Goal: Task Accomplishment & Management: Complete application form

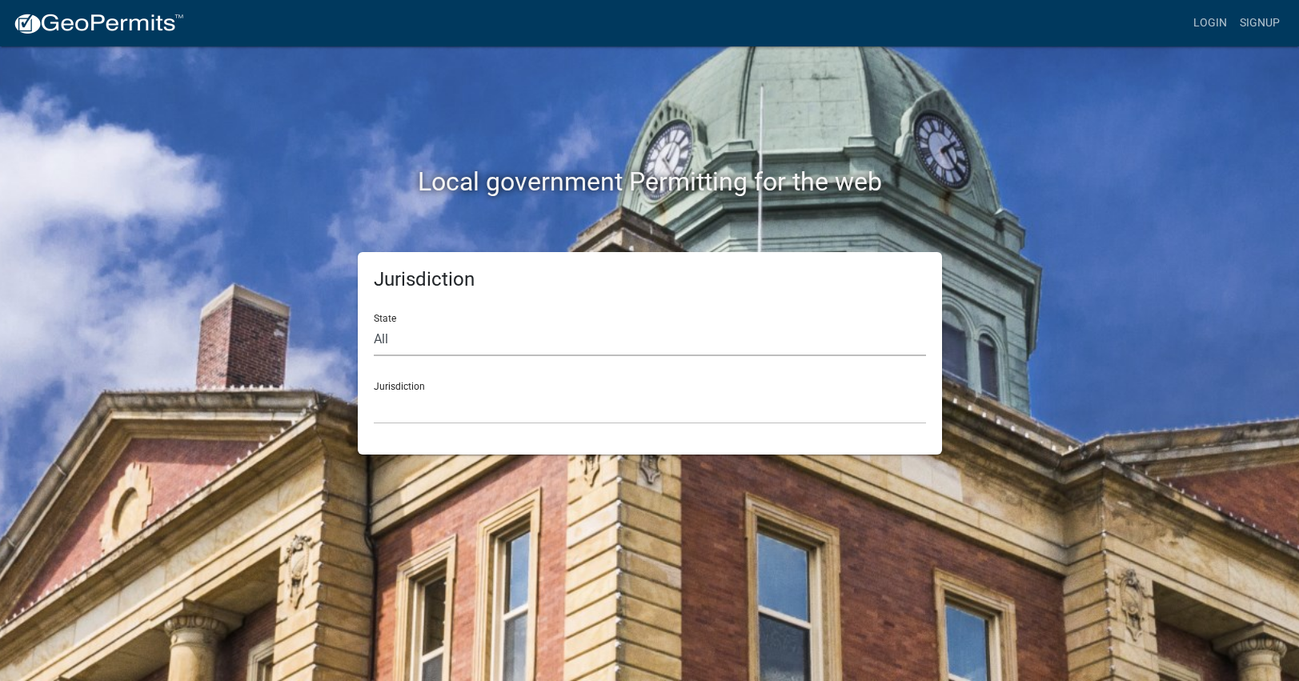
click at [632, 338] on select "All Colorado Georgia Indiana Iowa Kansas Minnesota Ohio South Carolina Wisconsin" at bounding box center [650, 339] width 552 height 33
select select "[US_STATE]"
click at [374, 323] on select "All Colorado Georgia Indiana Iowa Kansas Minnesota Ohio South Carolina Wisconsin" at bounding box center [650, 339] width 552 height 33
click at [599, 411] on select "City of Charlestown, Indiana City of Jeffersonville, Indiana City of Logansport…" at bounding box center [650, 407] width 552 height 33
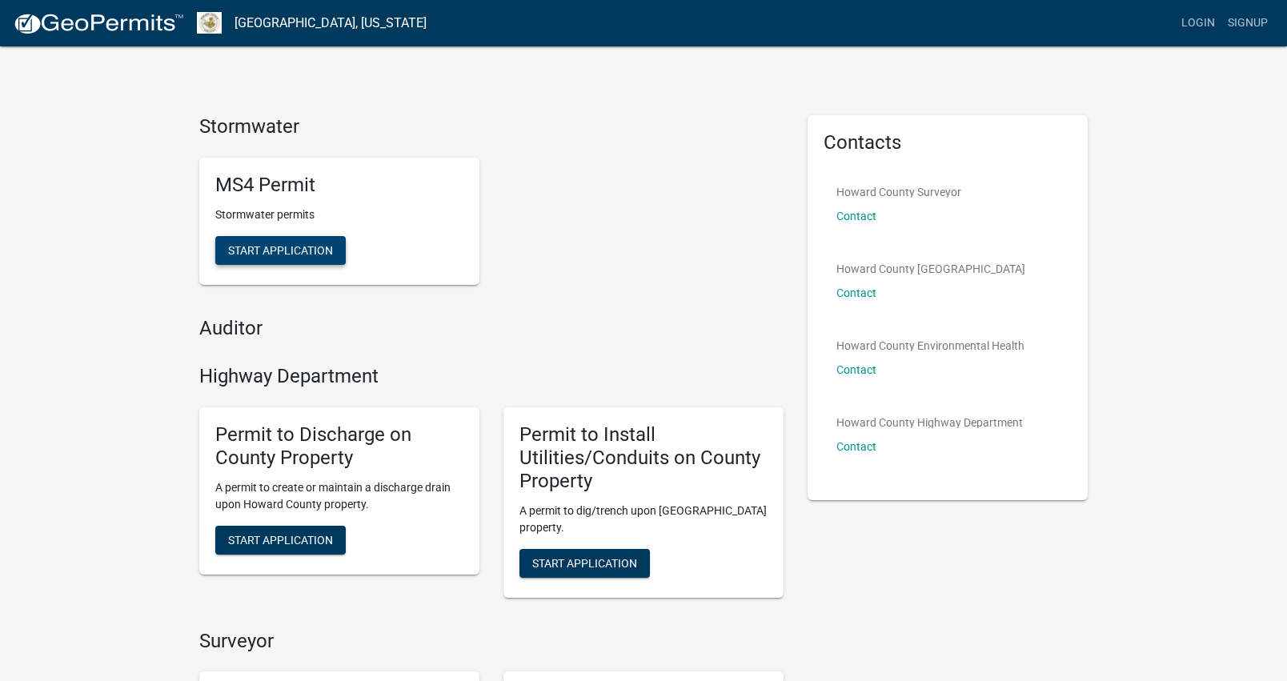
click at [292, 251] on span "Start Application" at bounding box center [280, 249] width 105 height 13
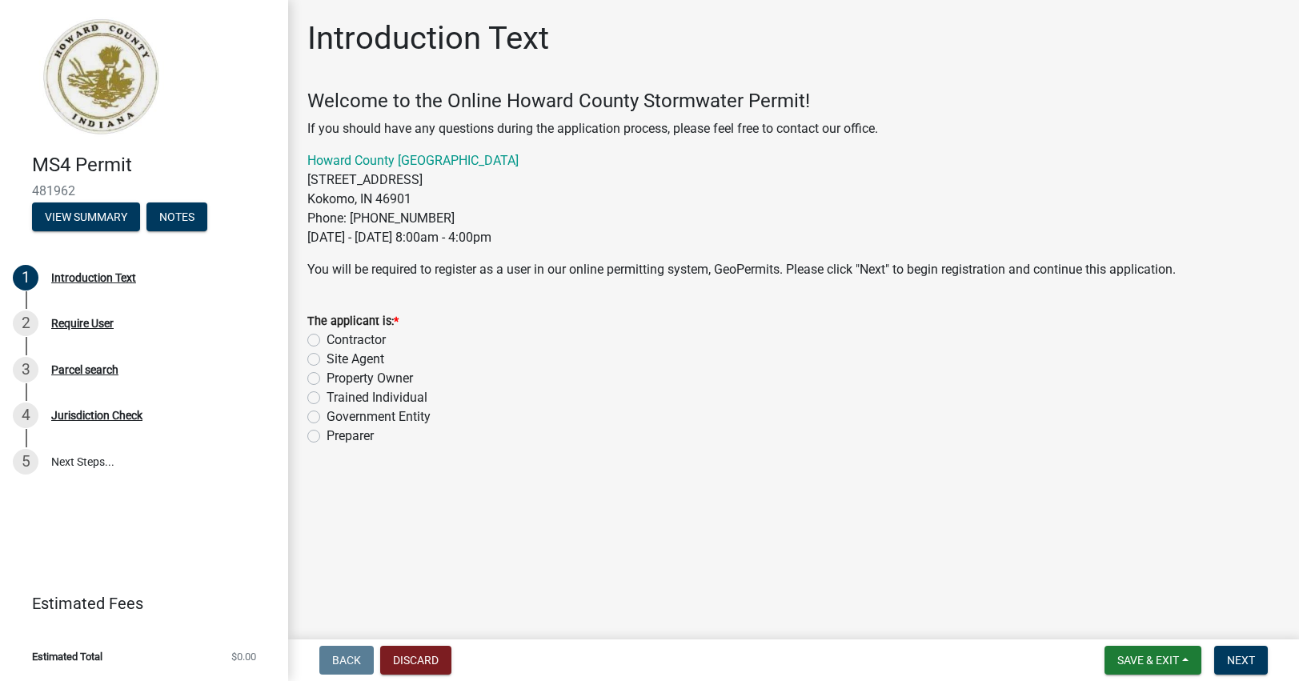
click at [327, 379] on label "Property Owner" at bounding box center [370, 378] width 86 height 19
click at [327, 379] on input "Property Owner" at bounding box center [332, 374] width 10 height 10
radio input "true"
click at [1235, 659] on span "Next" at bounding box center [1241, 660] width 28 height 13
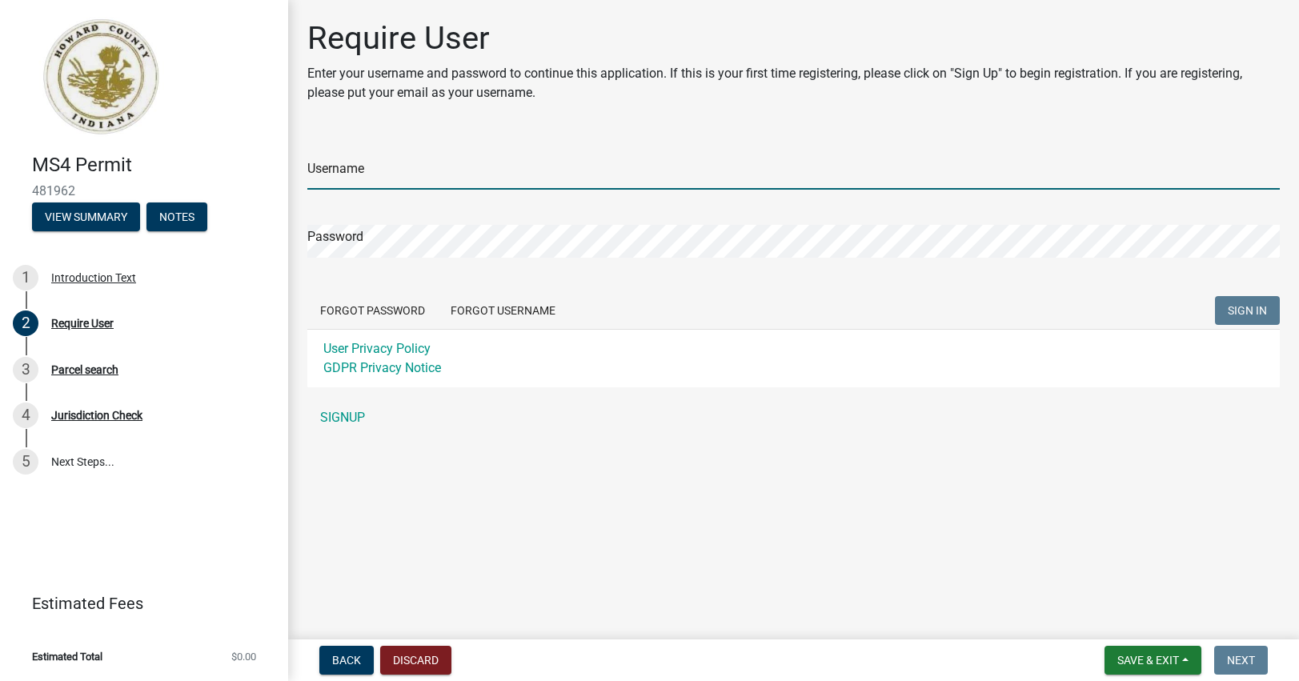
click at [573, 177] on input "Username" at bounding box center [793, 173] width 972 height 33
type input "[EMAIL_ADDRESS][DOMAIN_NAME]"
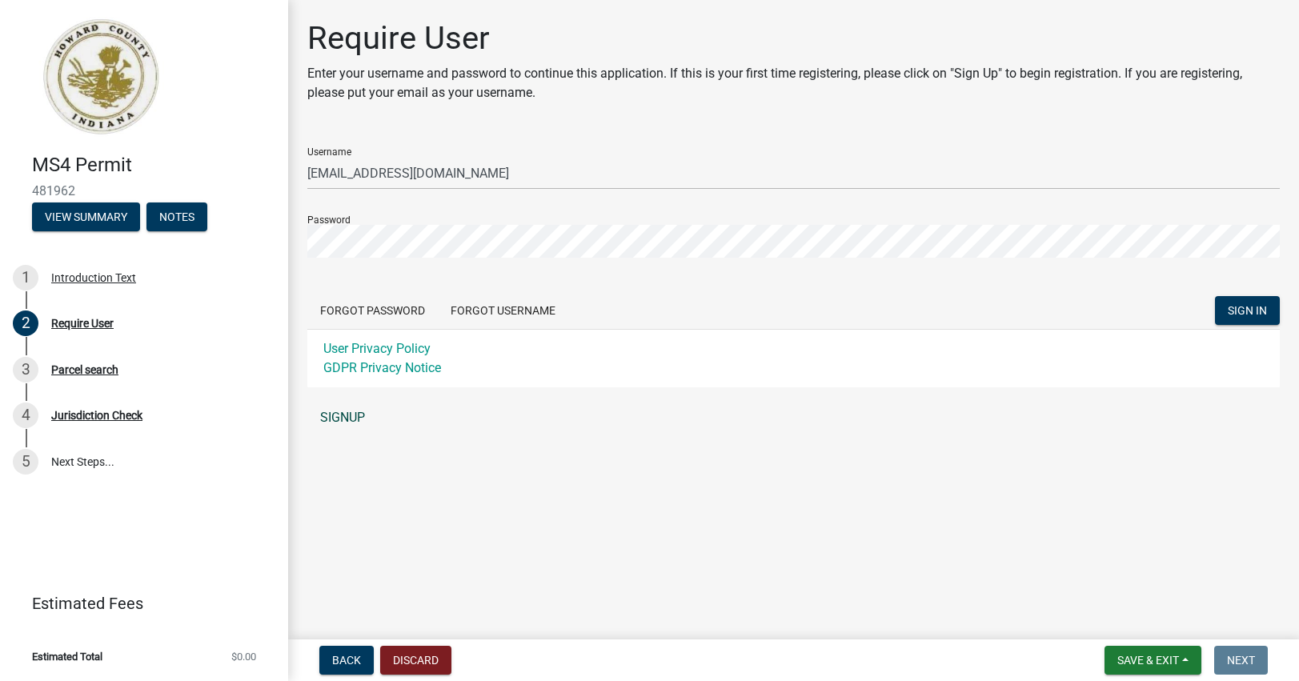
click at [346, 417] on link "SIGNUP" at bounding box center [793, 418] width 972 height 32
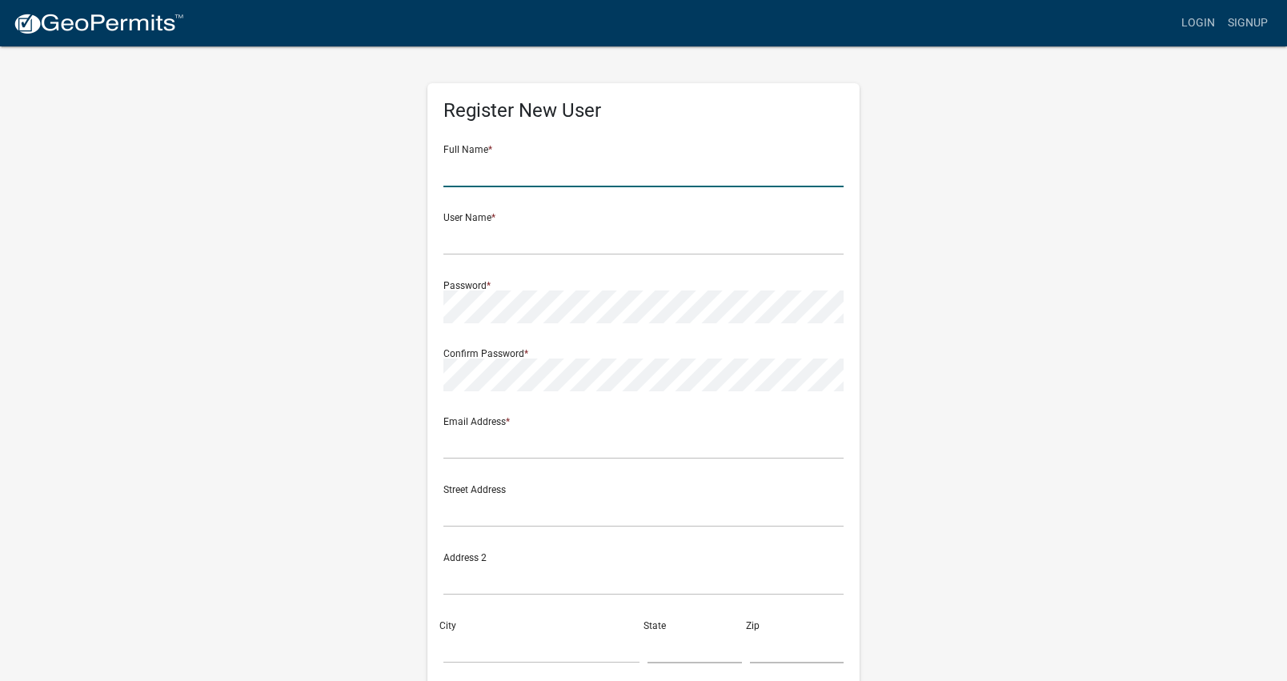
click at [599, 175] on input "text" at bounding box center [643, 170] width 400 height 33
type input "Robert Lambert"
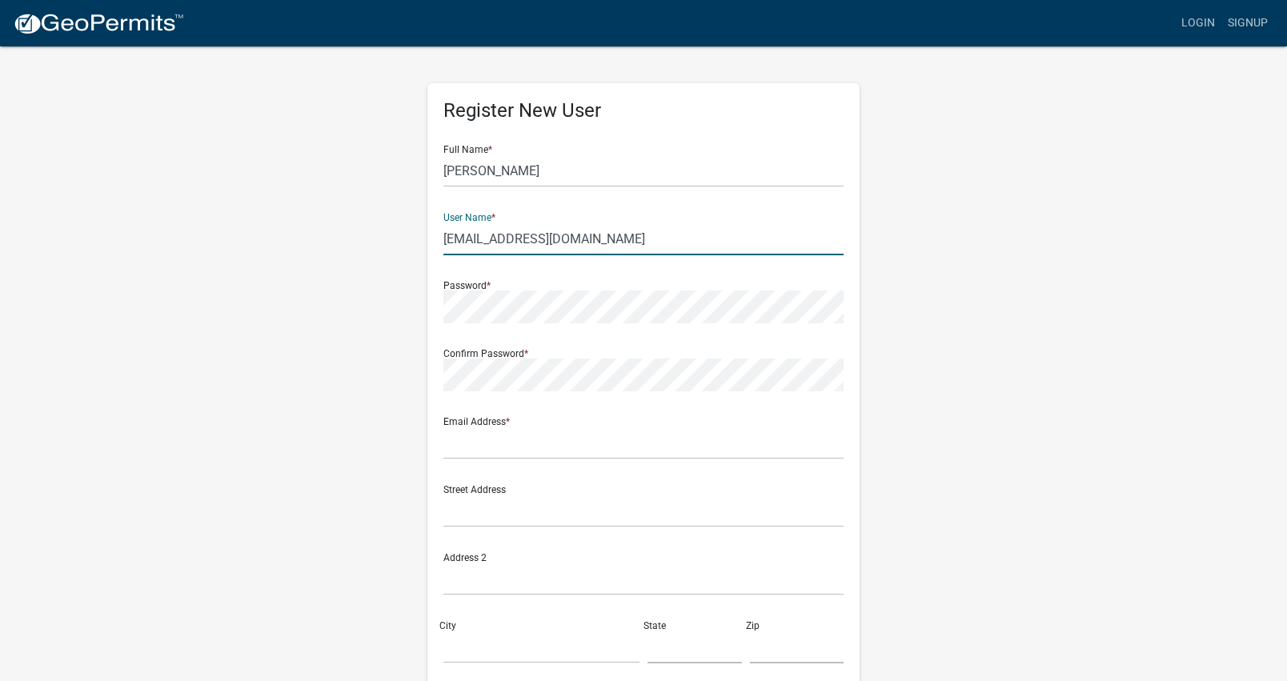
type input "[EMAIL_ADDRESS][DOMAIN_NAME]"
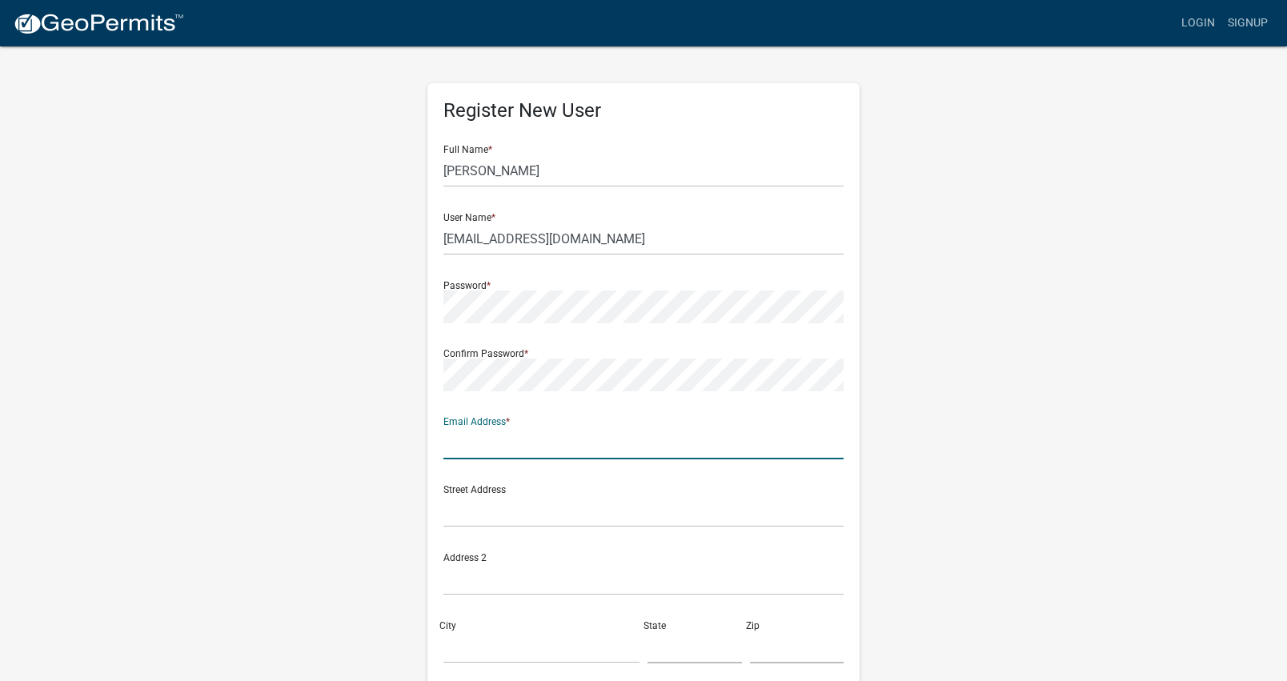
click at [664, 442] on input "text" at bounding box center [643, 443] width 400 height 33
type input "[EMAIL_ADDRESS][DOMAIN_NAME]"
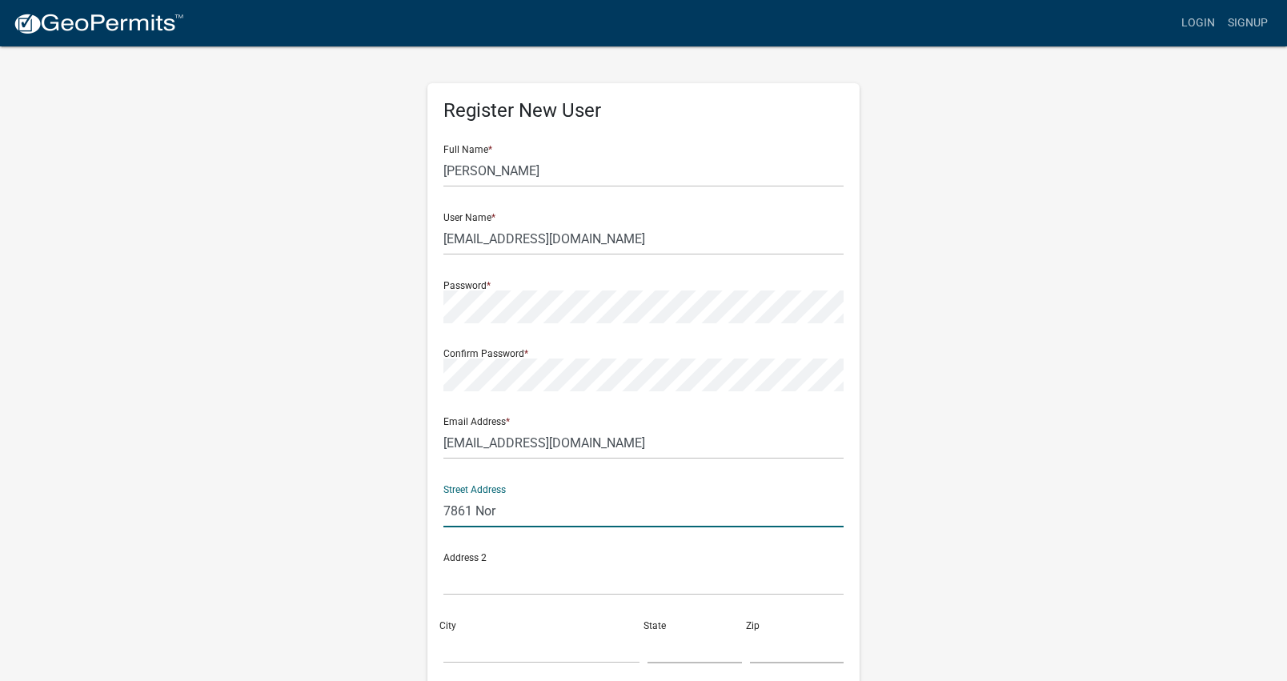
type input "7861 Nor"
click at [760, 579] on input "text" at bounding box center [643, 579] width 400 height 33
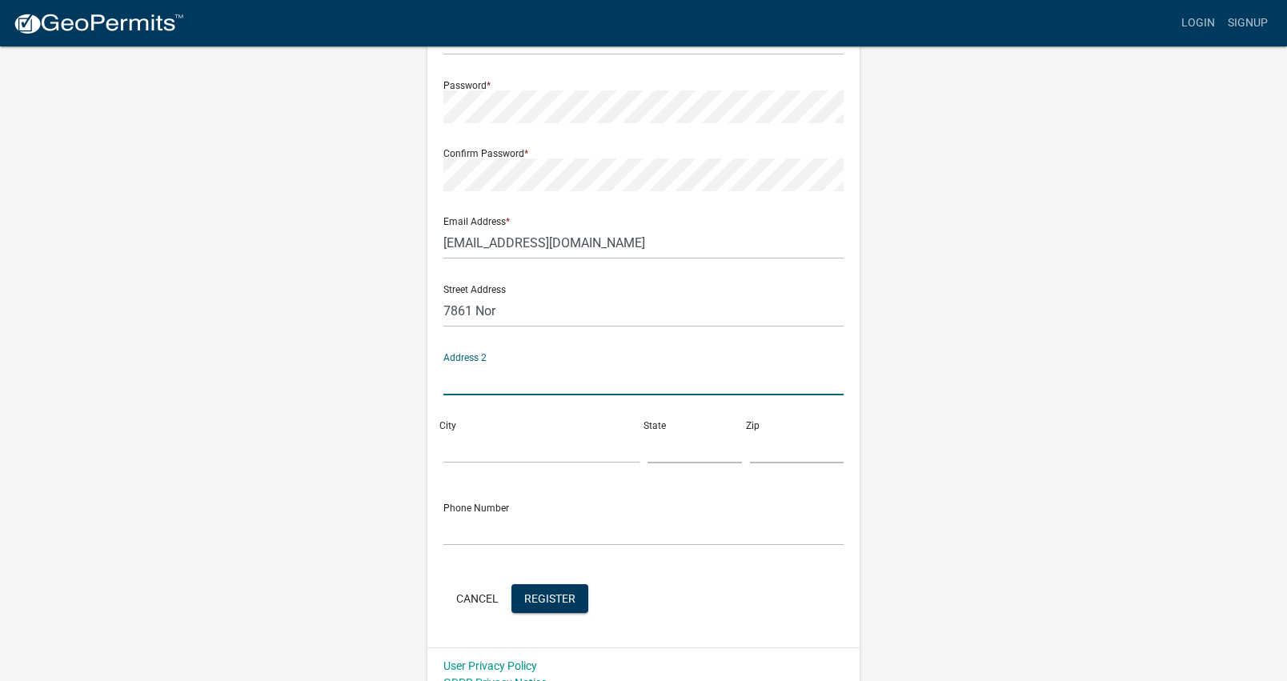
scroll to position [220, 0]
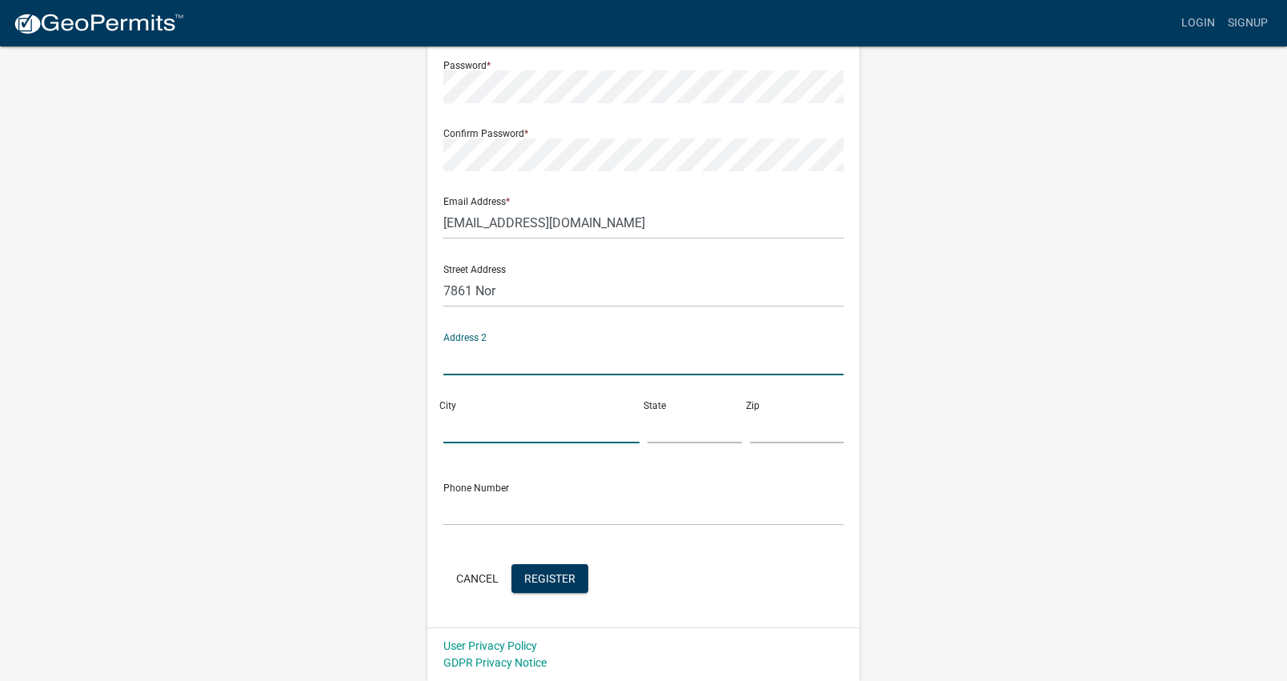
click at [603, 433] on input "City" at bounding box center [541, 427] width 196 height 33
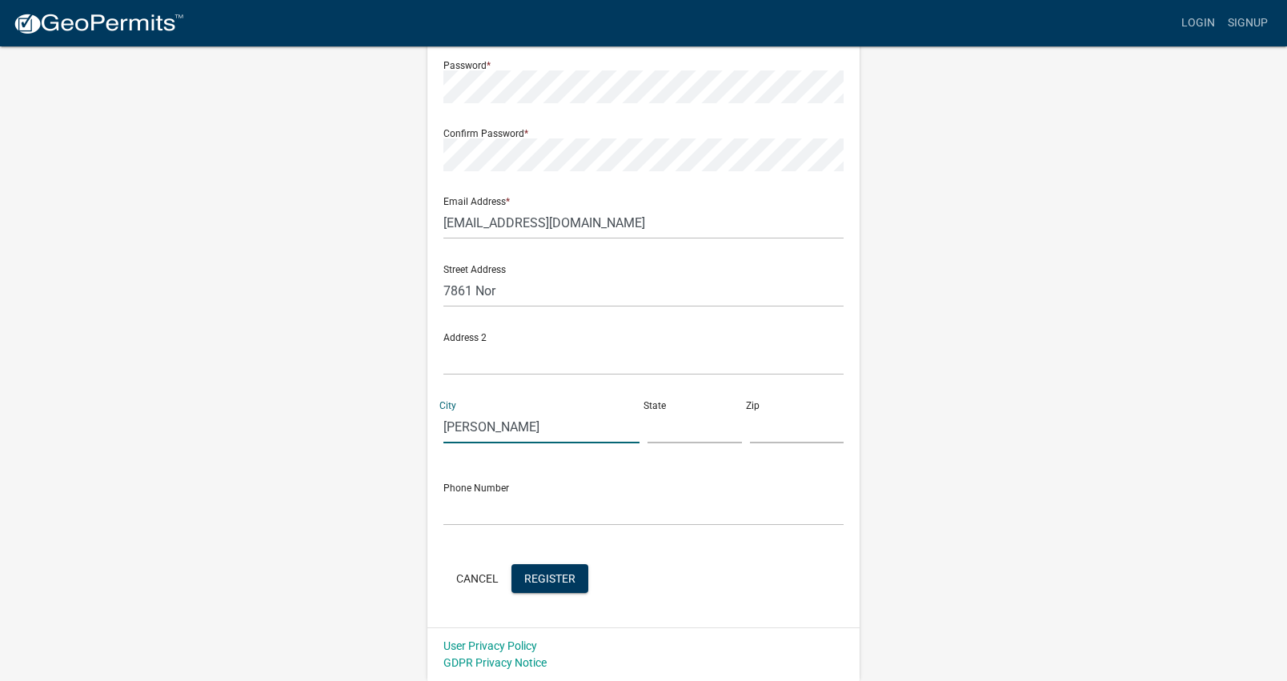
type input "Sheridan"
type input "IN"
type input "46069"
click at [647, 509] on input "text" at bounding box center [643, 509] width 400 height 33
click at [734, 495] on input "3177168175" at bounding box center [643, 509] width 400 height 33
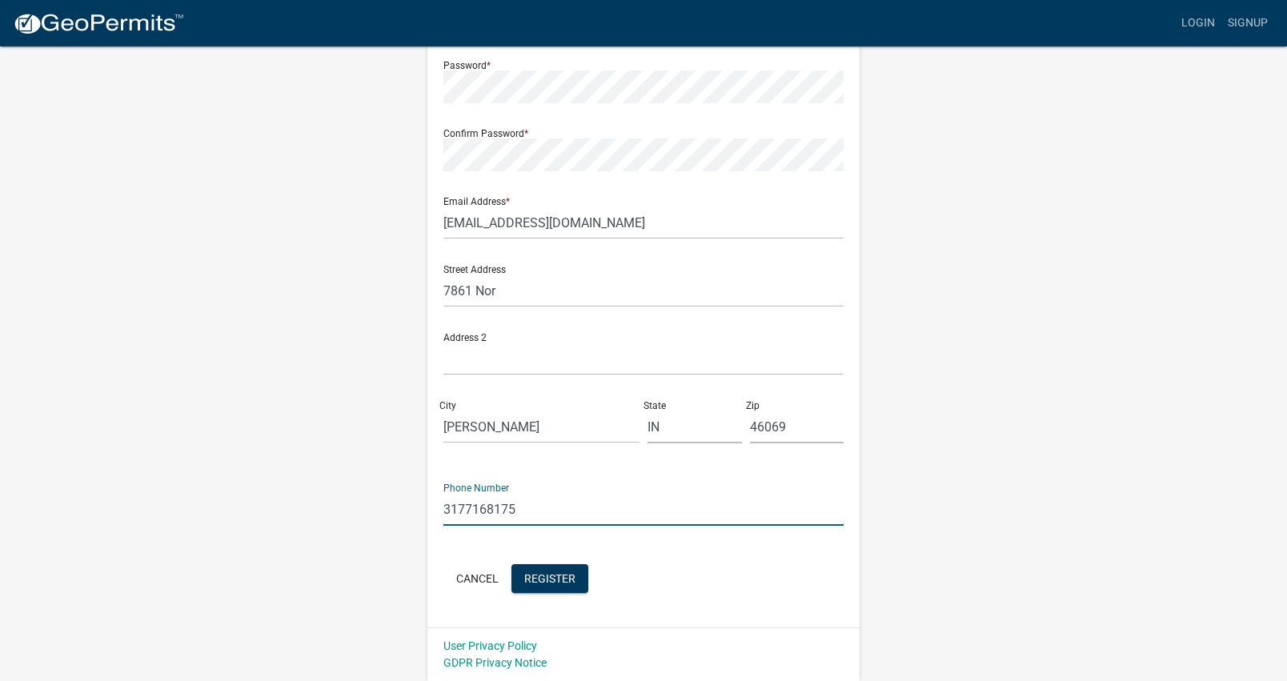
type input "3177168175"
click at [443, 605] on div "Register New User Full Name * Robert Lambert User Name * rob@roblambert.net Pas…" at bounding box center [643, 245] width 432 height 764
click at [549, 579] on span "Register" at bounding box center [549, 577] width 51 height 13
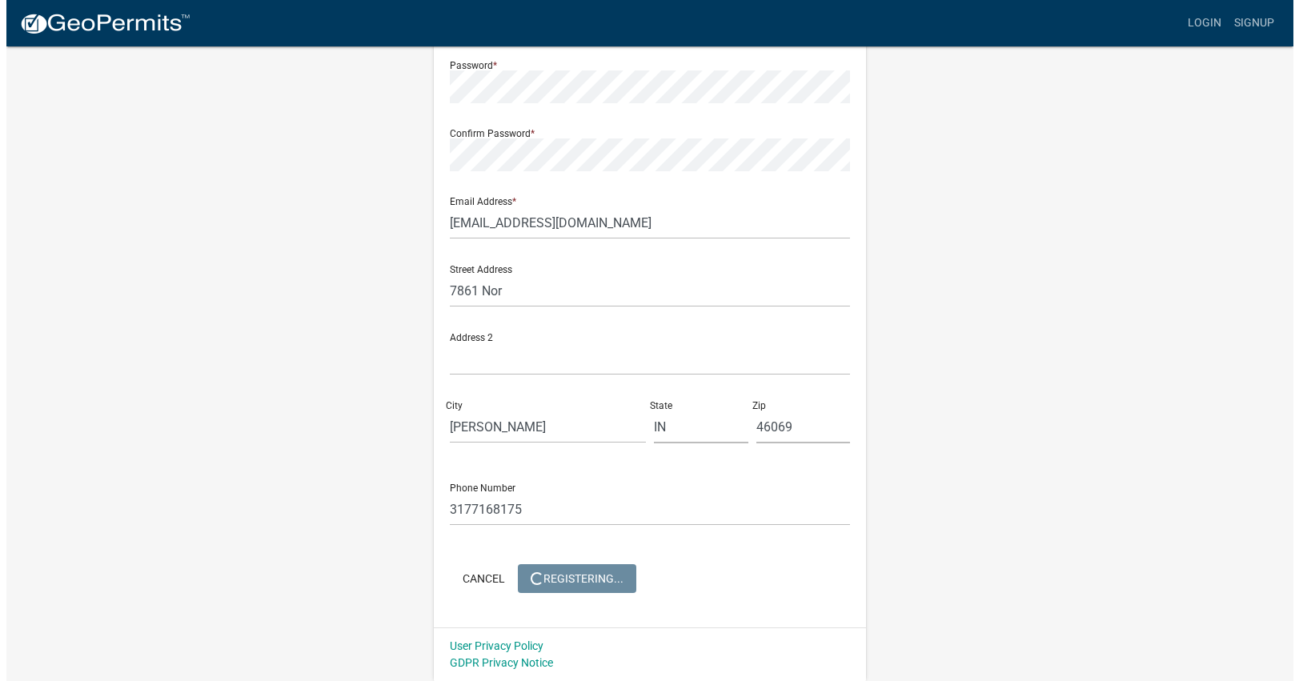
scroll to position [0, 0]
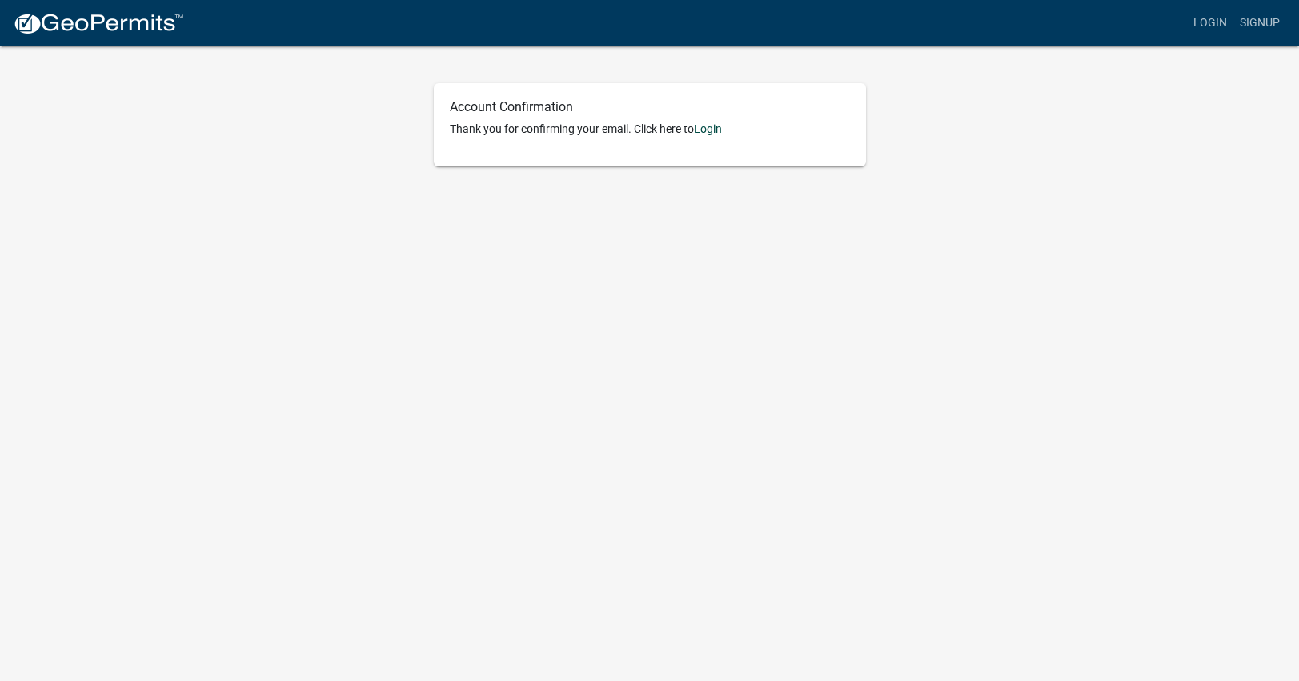
click at [720, 129] on link "Login" at bounding box center [708, 128] width 28 height 13
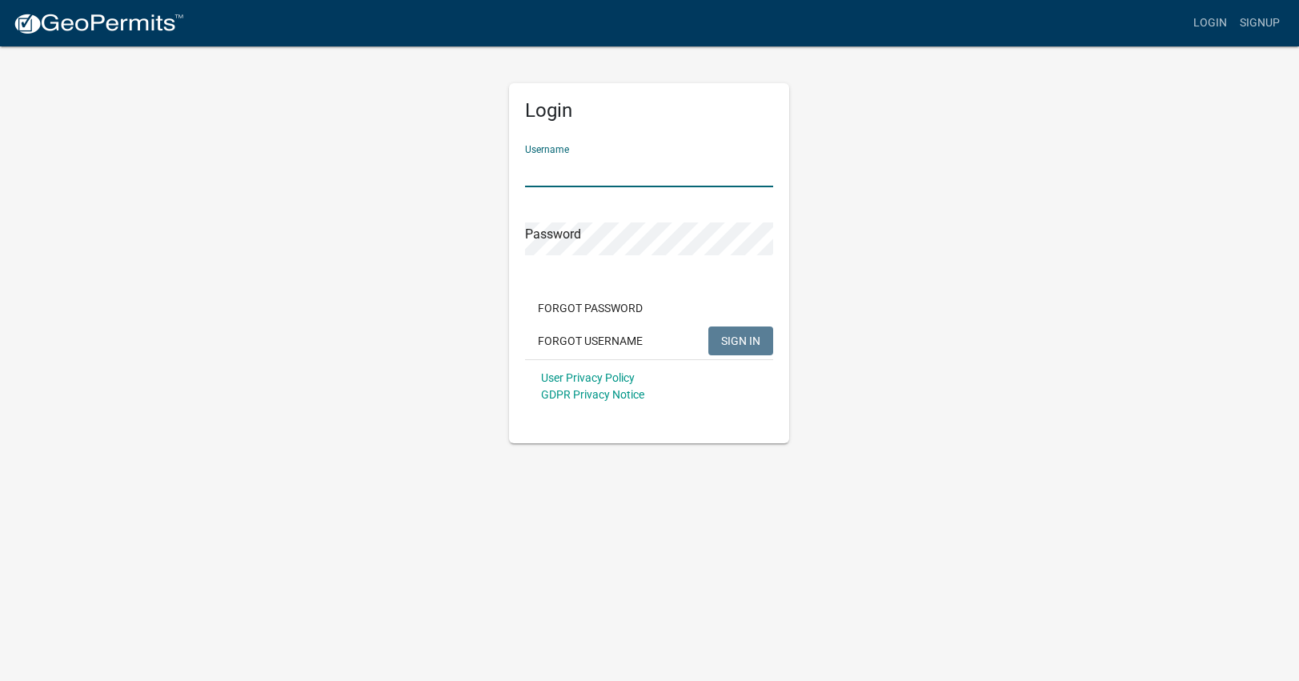
click at [677, 170] on input "Username" at bounding box center [649, 170] width 248 height 33
type input "[EMAIL_ADDRESS][DOMAIN_NAME]"
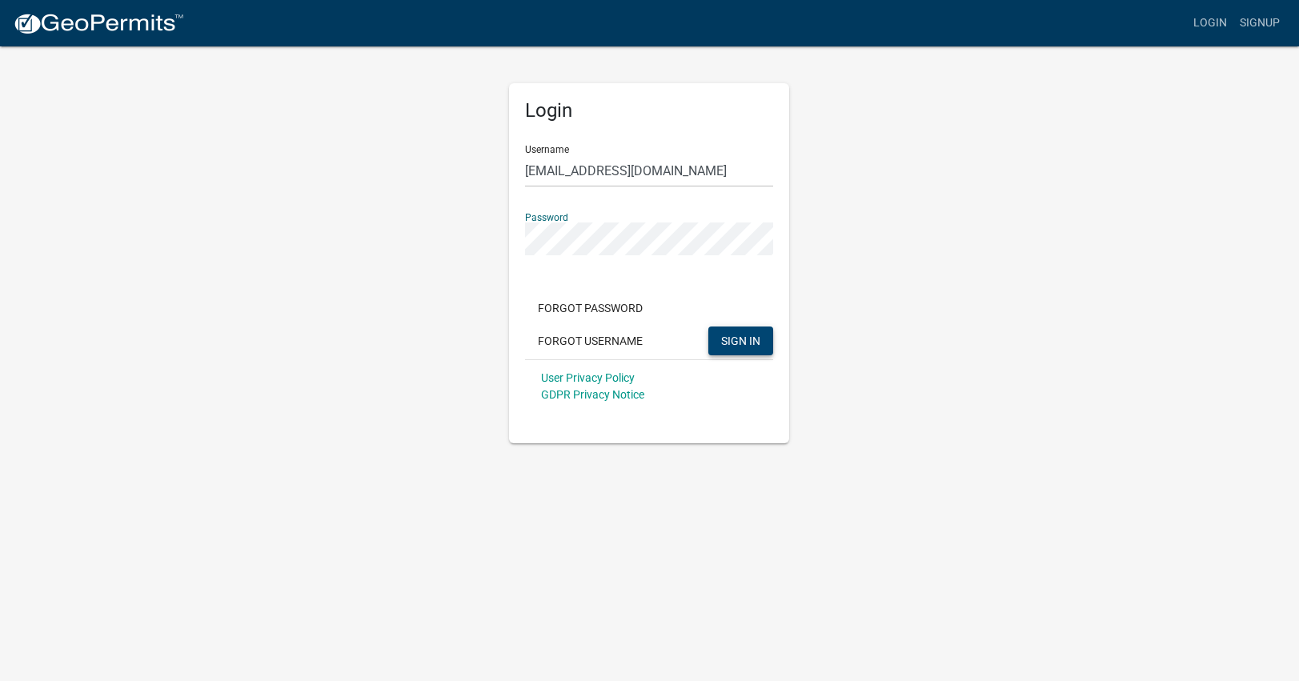
click at [744, 349] on button "SIGN IN" at bounding box center [740, 341] width 65 height 29
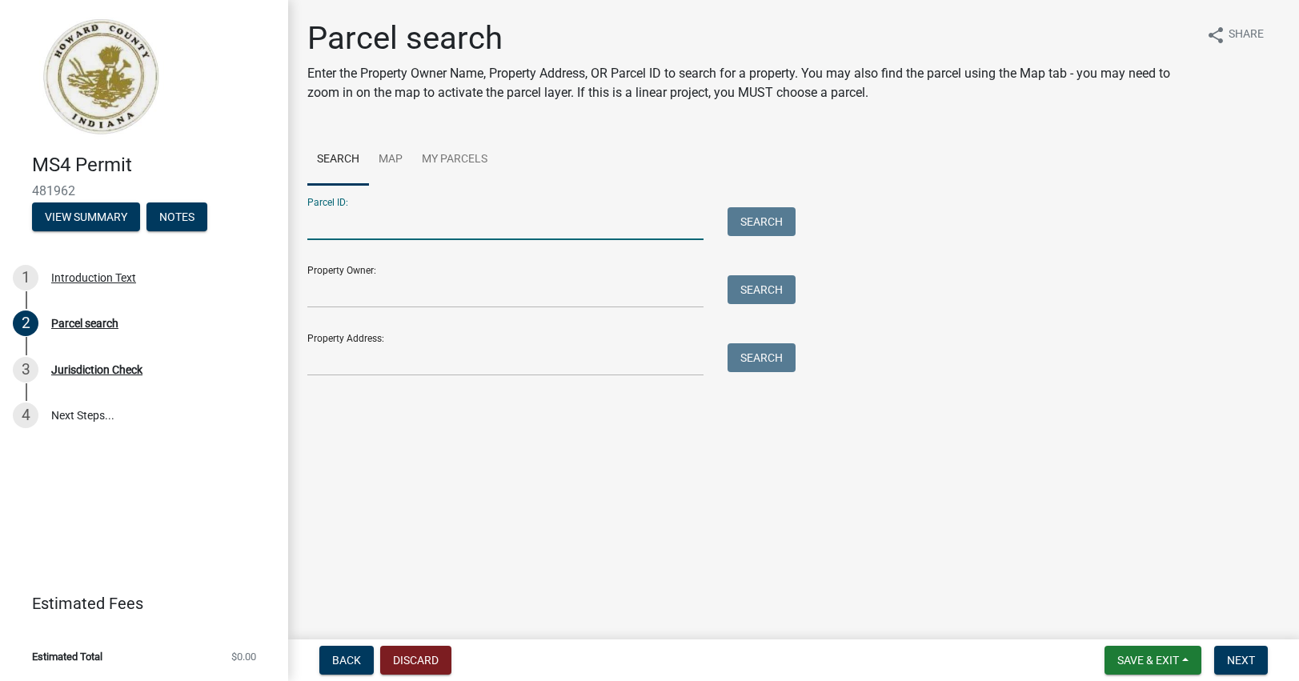
drag, startPoint x: 1053, startPoint y: 431, endPoint x: 524, endPoint y: 223, distance: 568.8
click at [524, 223] on input "Parcel ID:" at bounding box center [505, 223] width 396 height 33
click at [470, 291] on input "Property Owner:" at bounding box center [505, 291] width 396 height 33
type input "l"
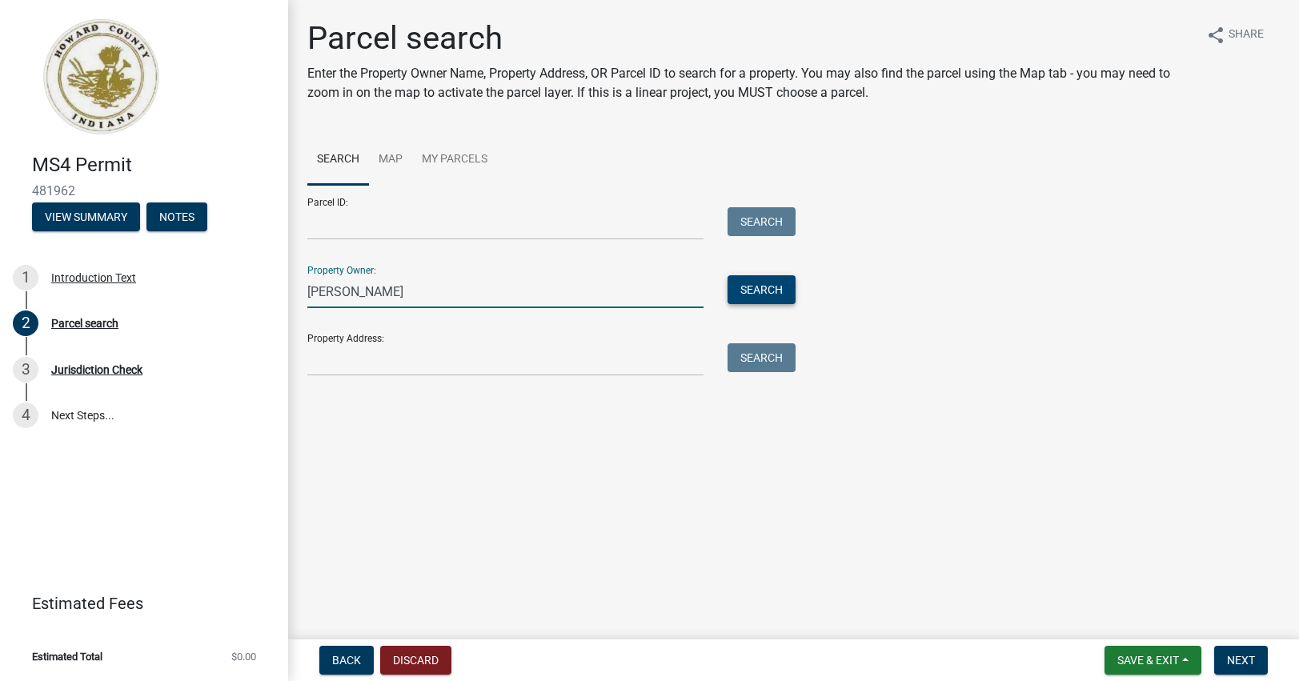
type input "[PERSON_NAME]"
click at [766, 287] on button "Search" at bounding box center [762, 289] width 68 height 29
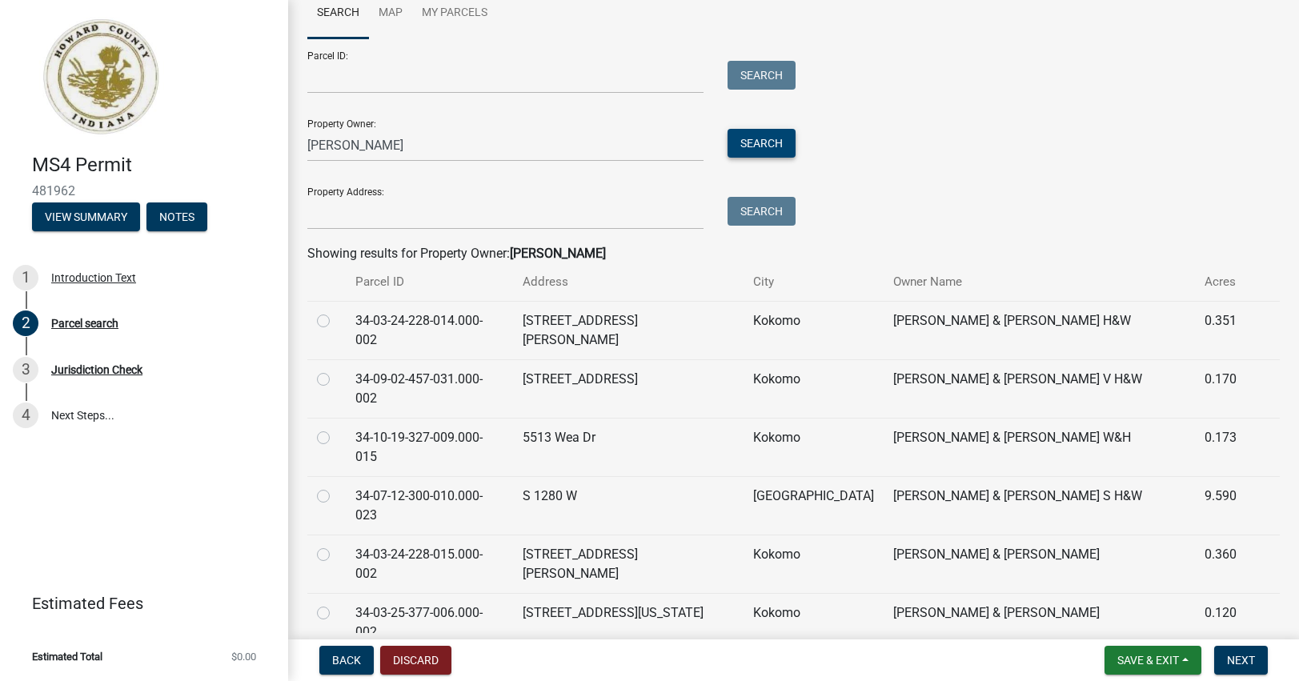
scroll to position [227, 0]
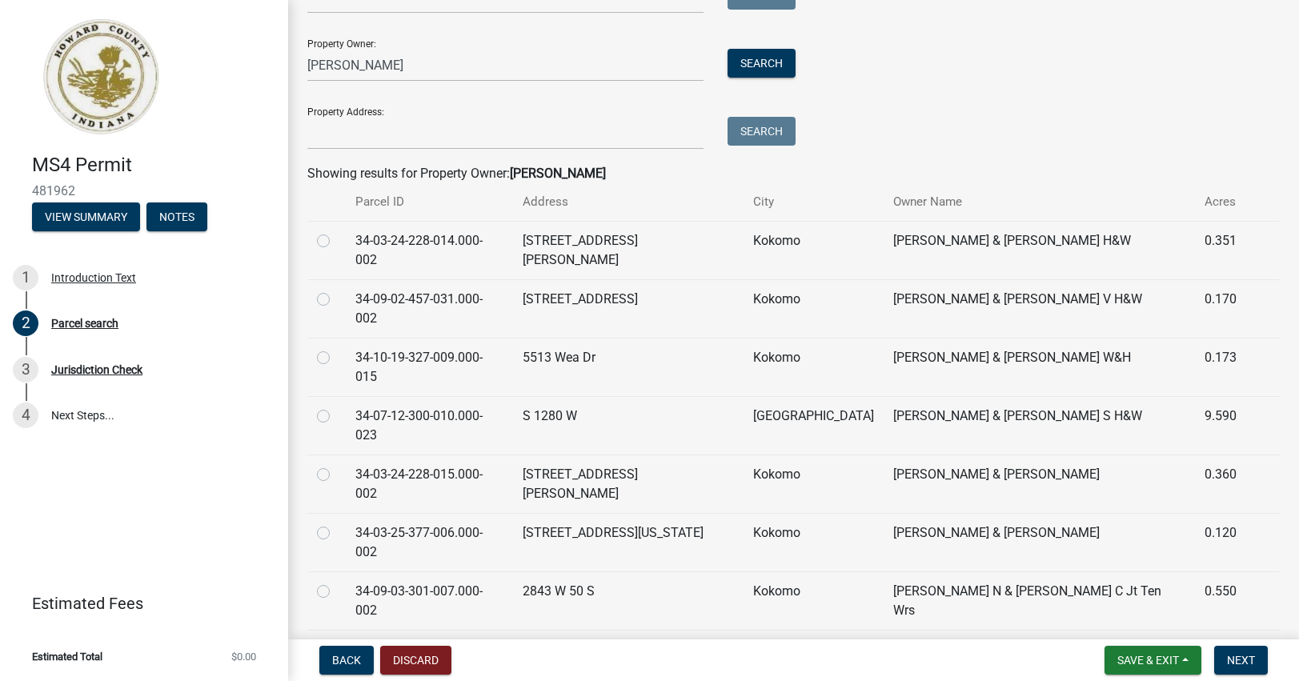
click at [336, 407] on label at bounding box center [336, 407] width 0 height 0
click at [336, 407] on input "radio" at bounding box center [341, 412] width 10 height 10
radio input "true"
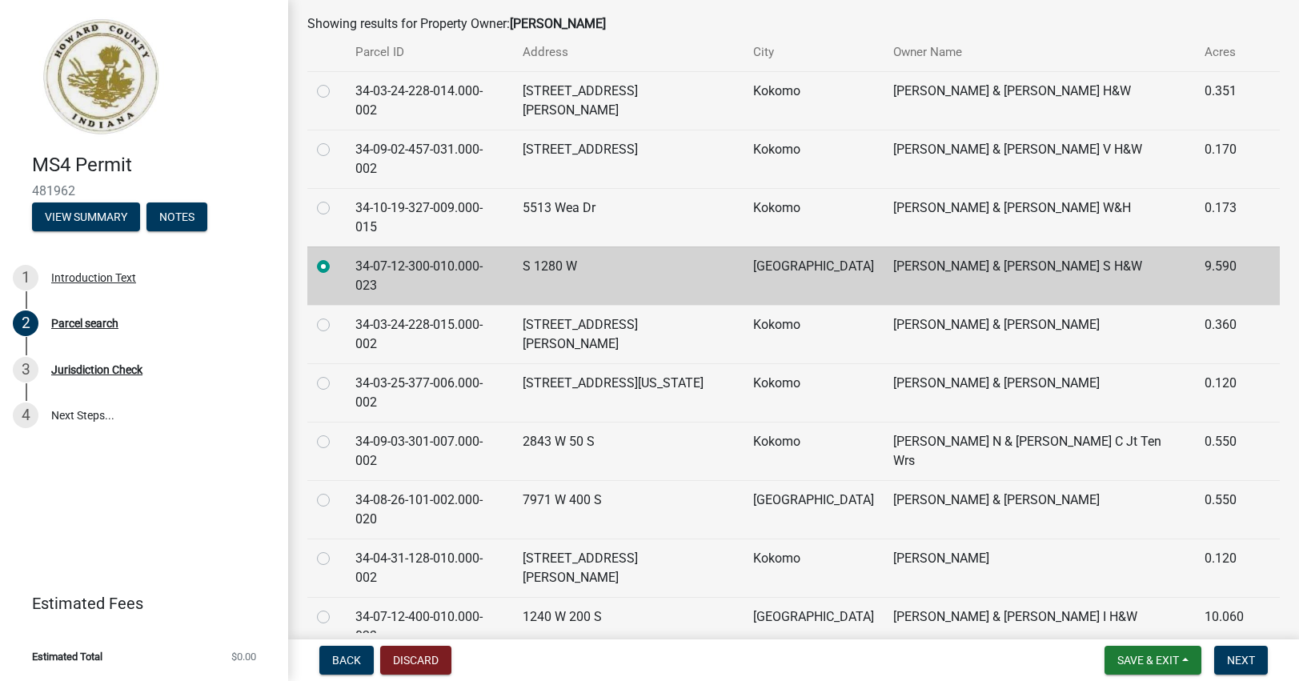
scroll to position [387, 0]
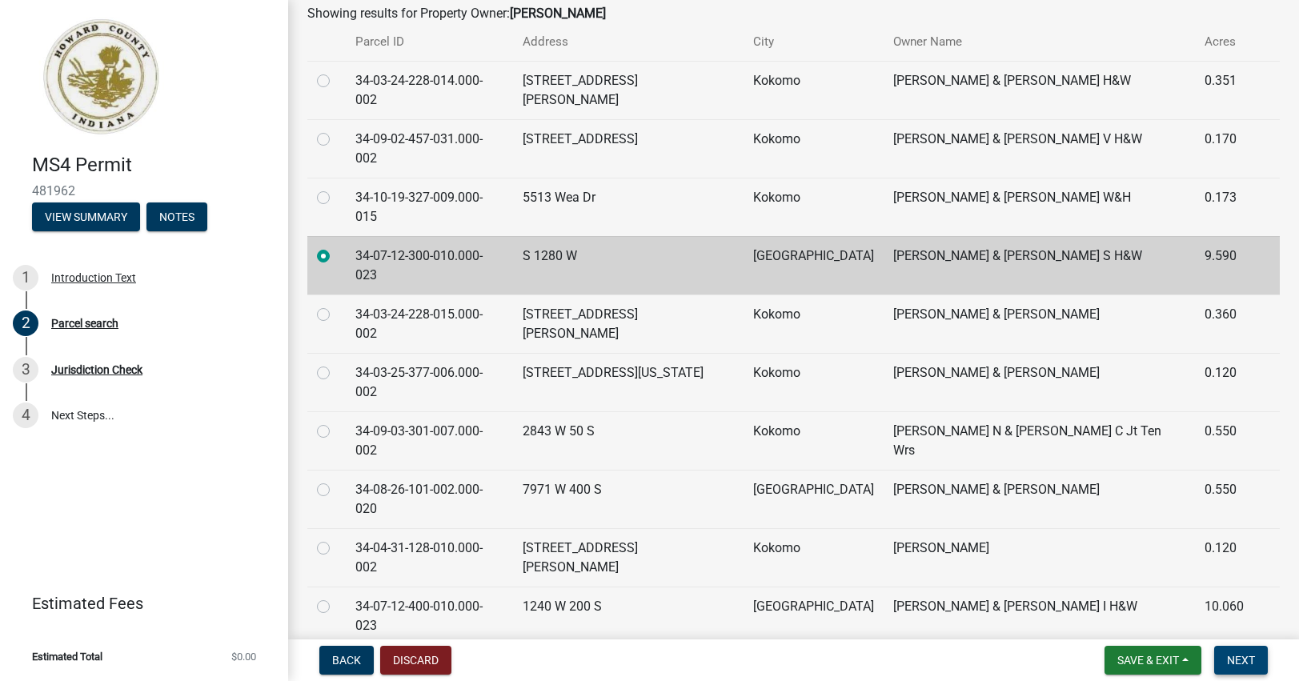
click at [1237, 659] on span "Next" at bounding box center [1241, 660] width 28 height 13
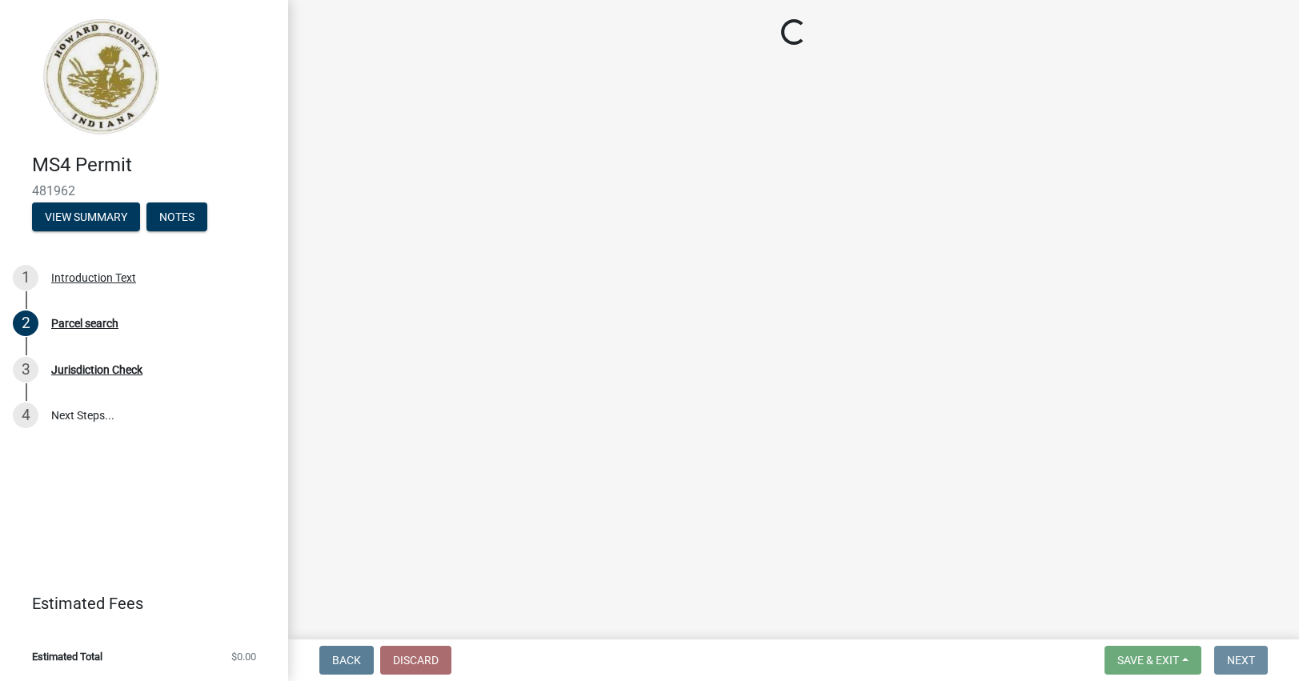
scroll to position [0, 0]
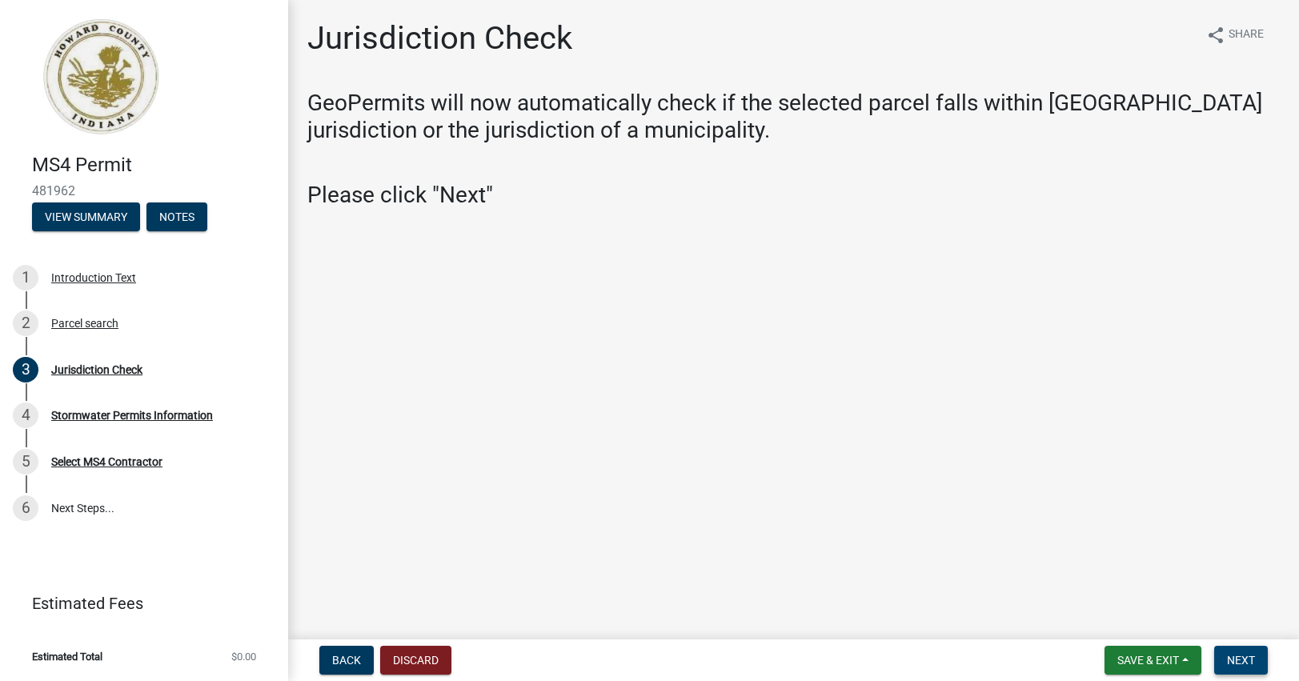
click at [1237, 659] on span "Next" at bounding box center [1241, 660] width 28 height 13
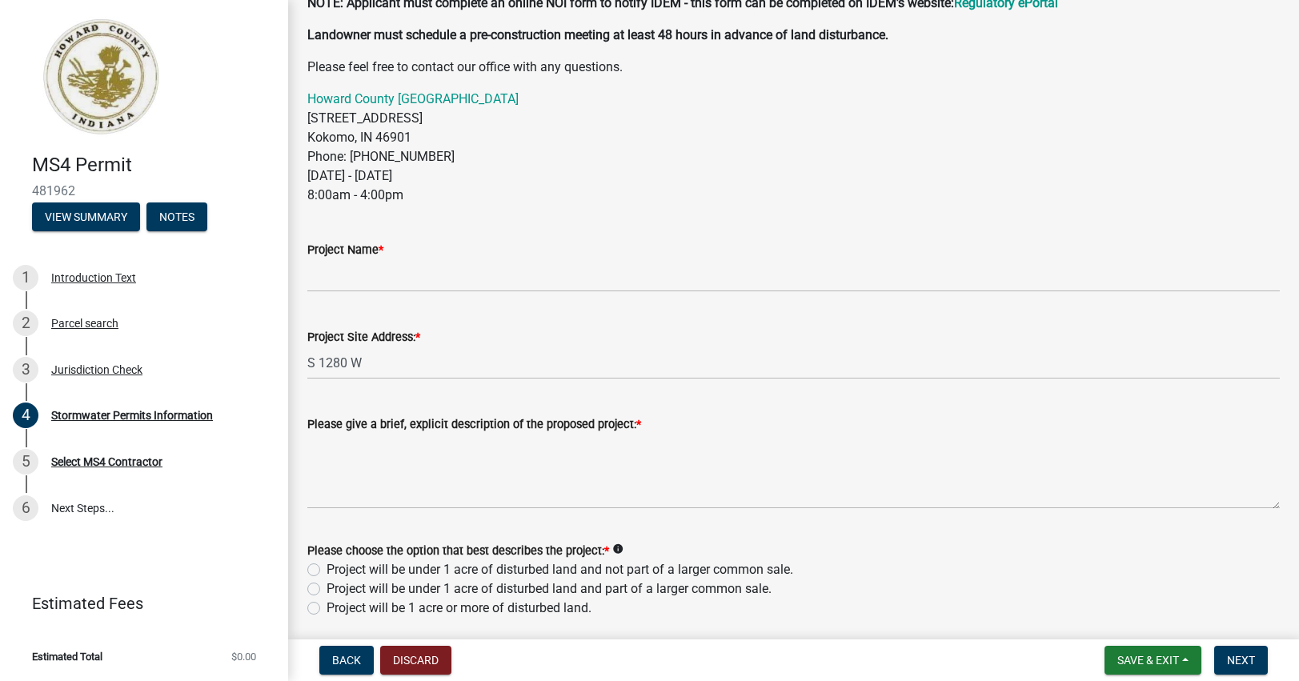
scroll to position [379, 0]
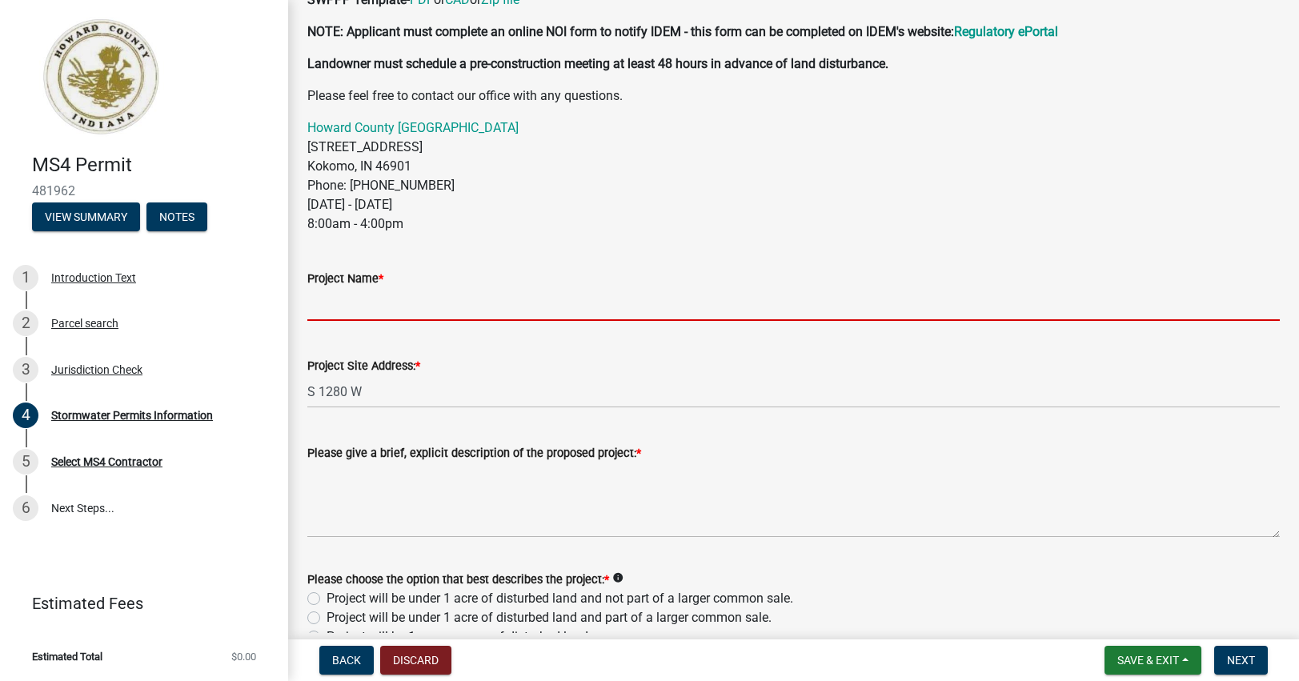
click at [488, 307] on input "Project Name *" at bounding box center [793, 304] width 972 height 33
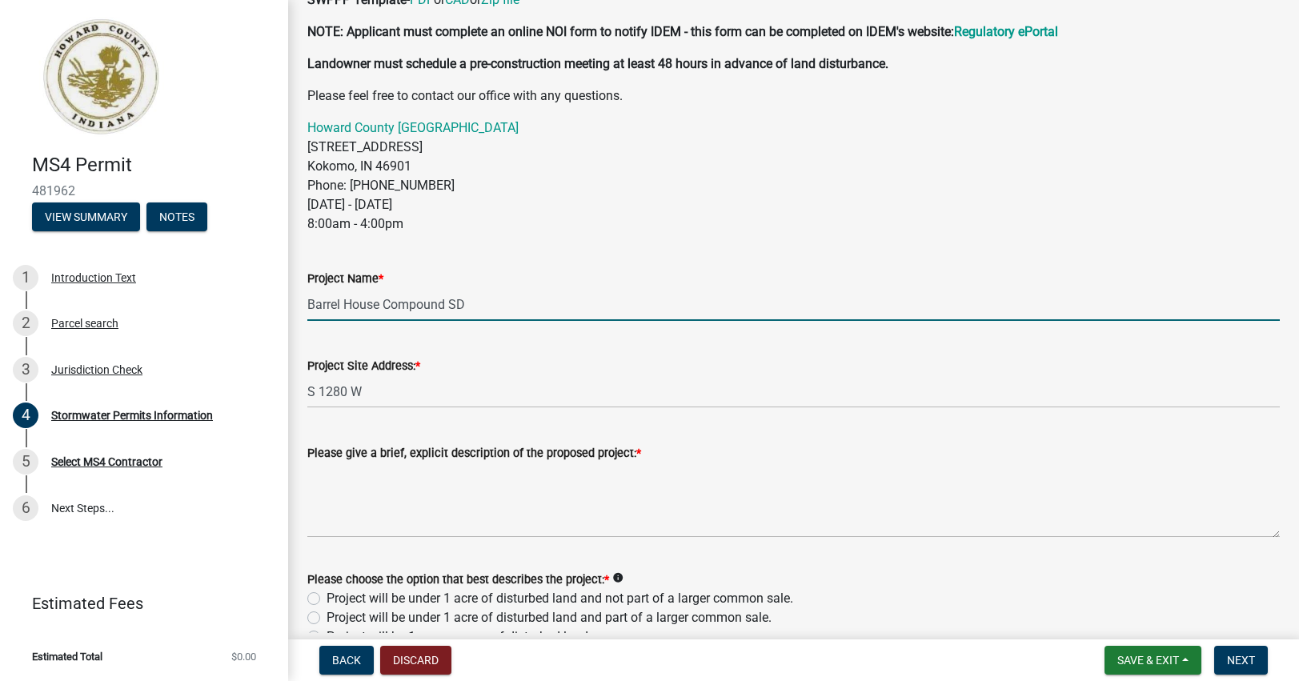
type input "Barrel House Compound SD"
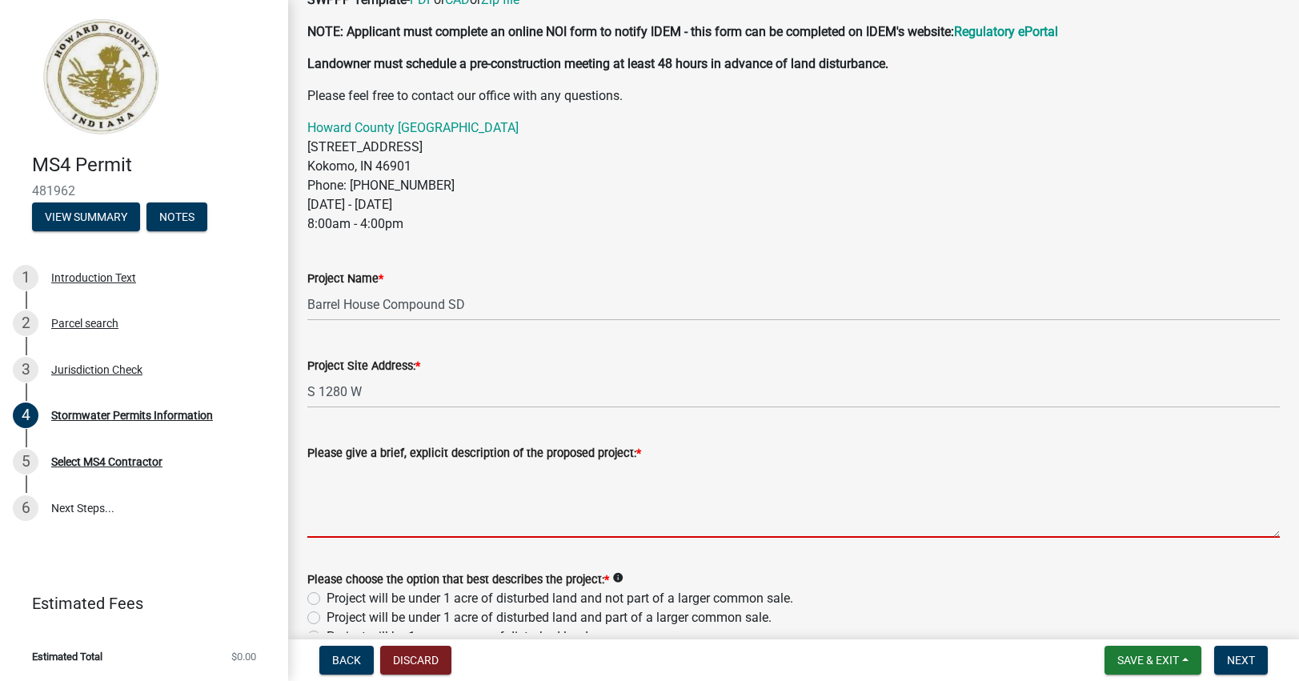
click at [534, 532] on textarea "Please give a brief, explicit description of the proposed project: *" at bounding box center [793, 500] width 972 height 75
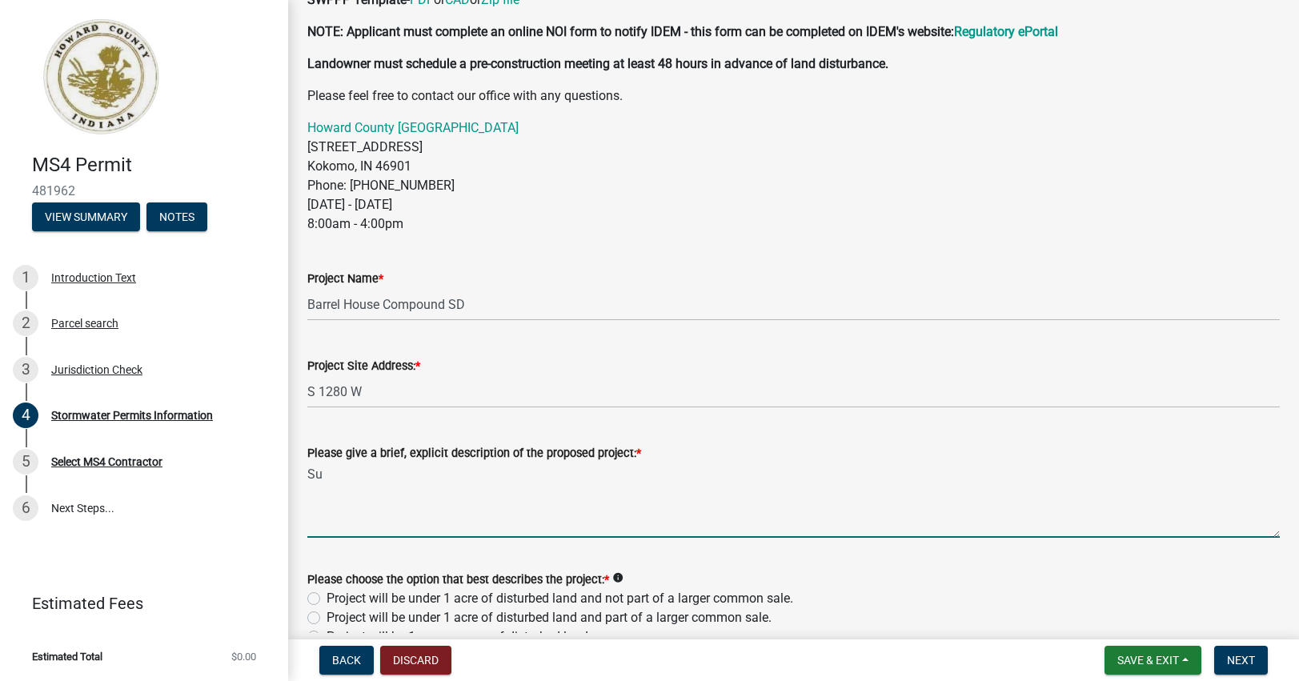
type textarea "S"
type textarea "M"
type textarea "R"
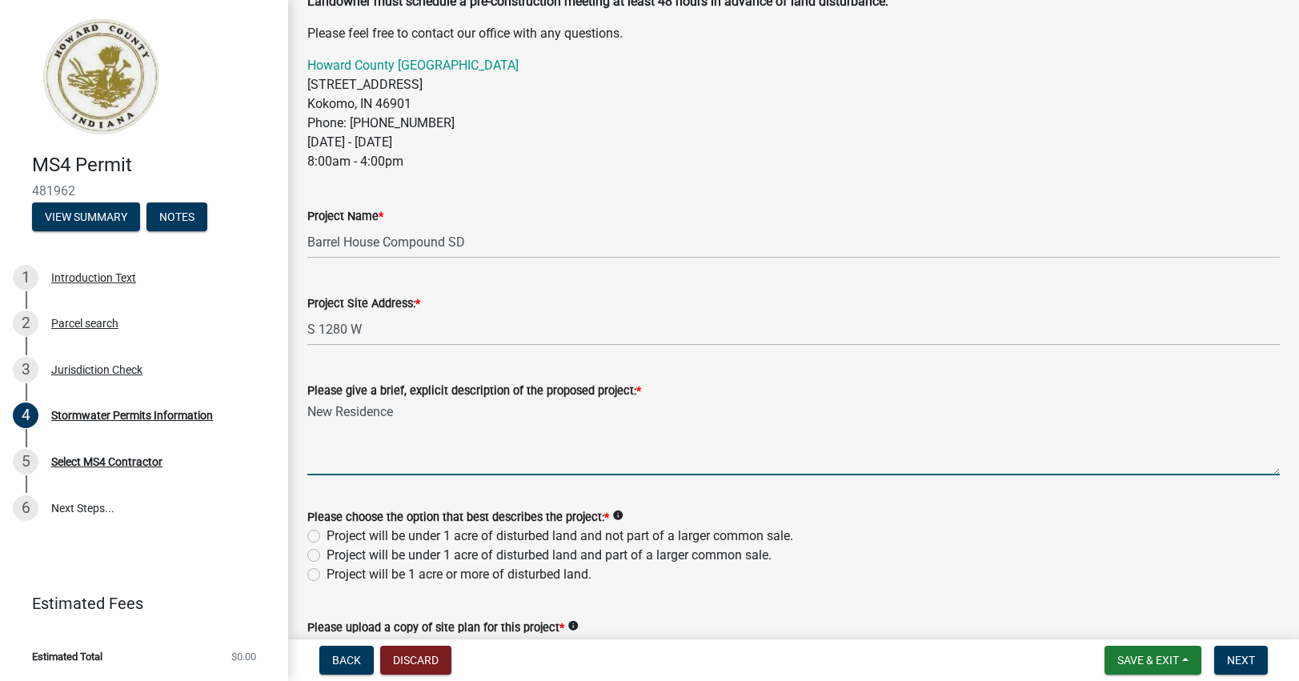
scroll to position [539, 0]
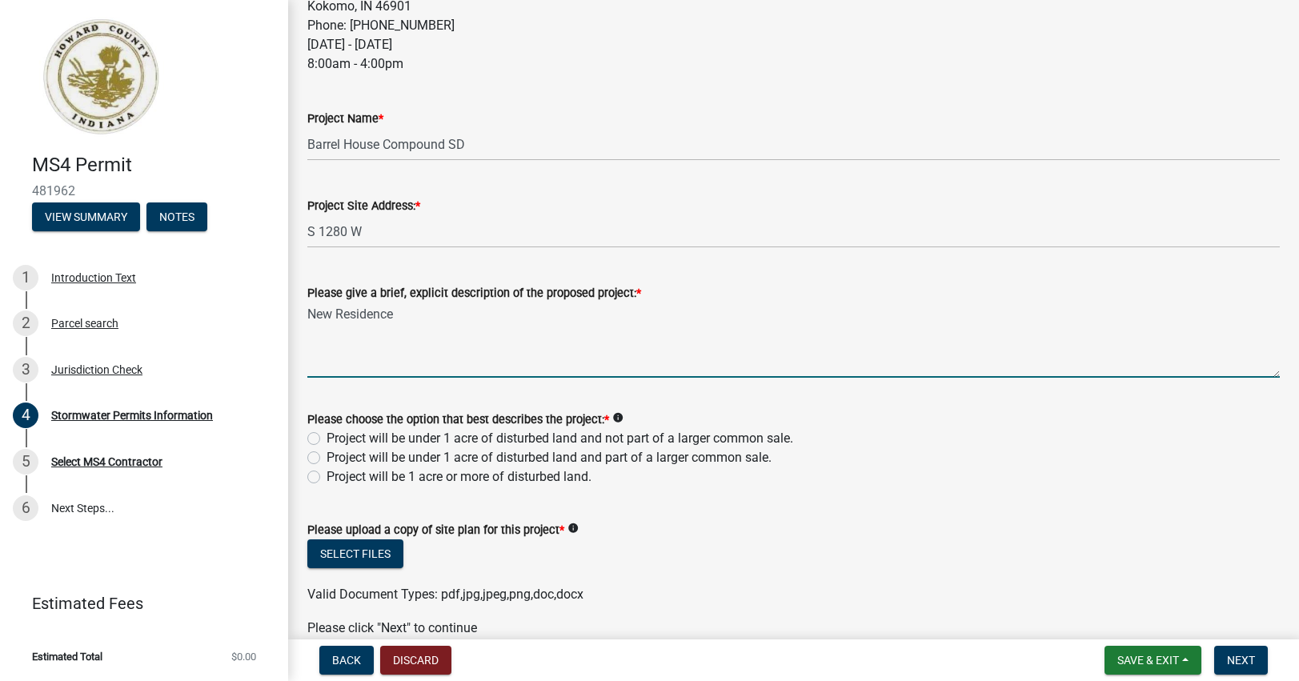
type textarea "New Residence"
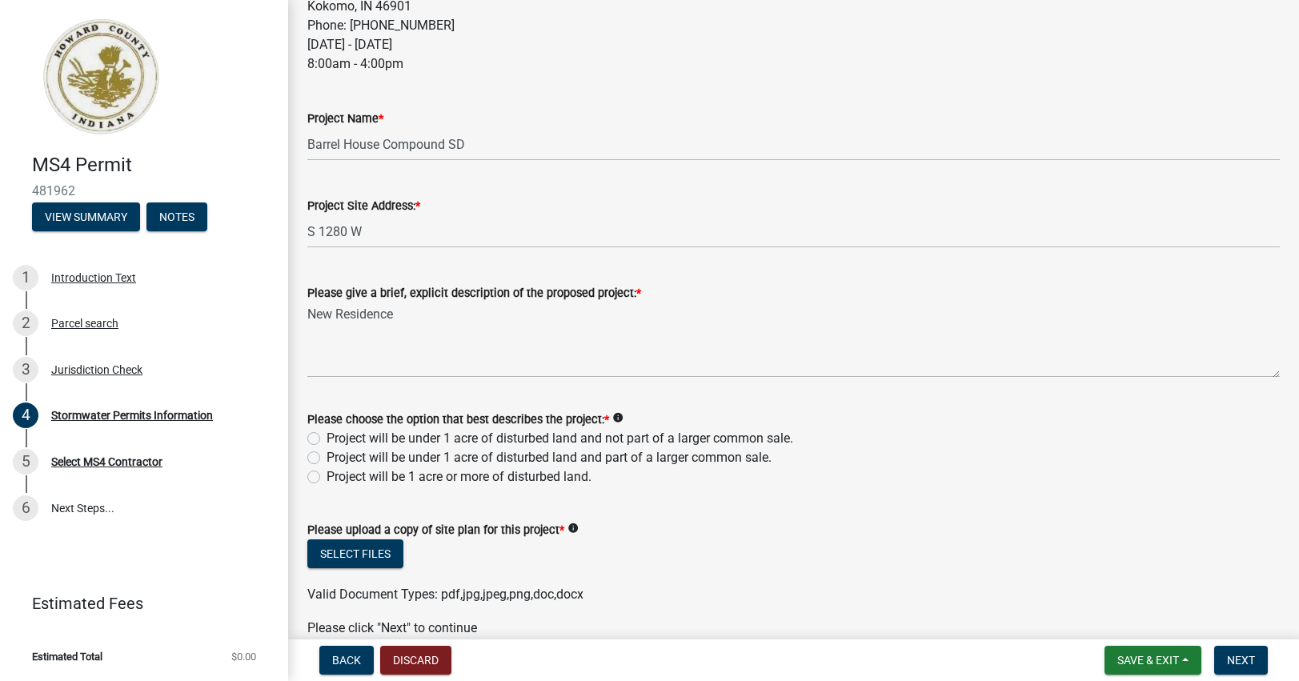
click at [327, 442] on label "Project will be under 1 acre of disturbed land and not part of a larger common …" at bounding box center [560, 438] width 467 height 19
click at [327, 439] on input "Project will be under 1 acre of disturbed land and not part of a larger common …" at bounding box center [332, 434] width 10 height 10
radio input "true"
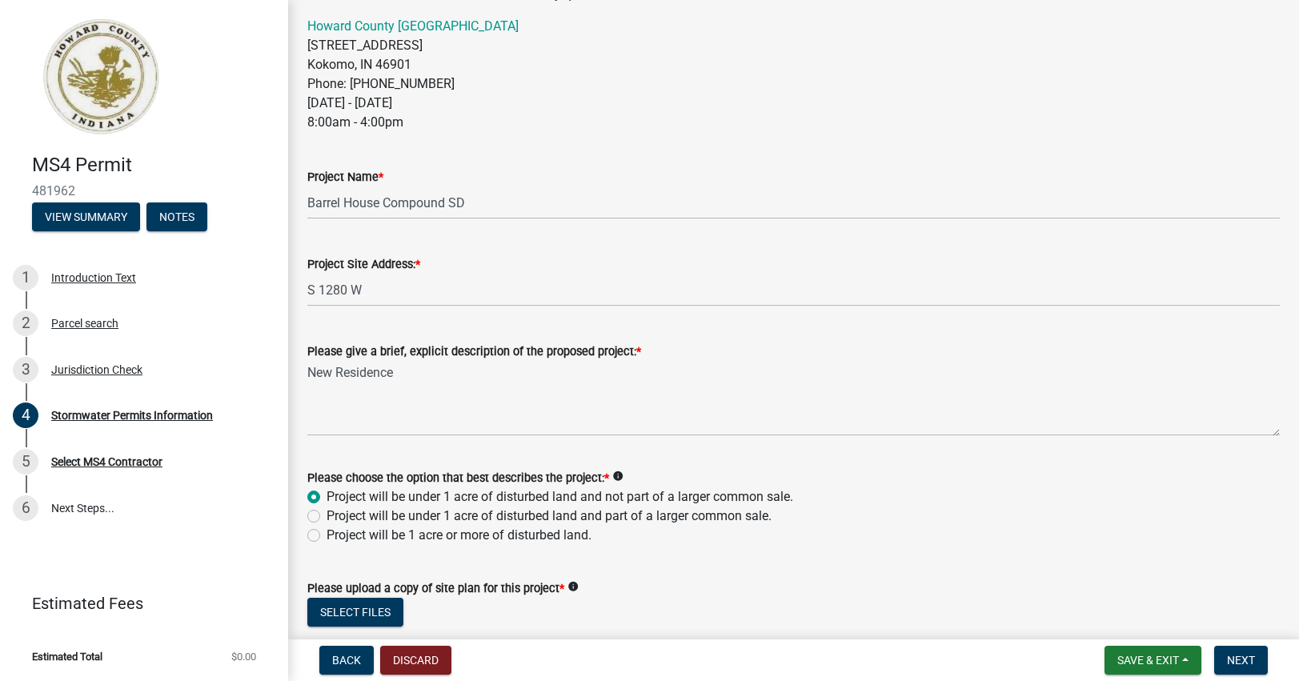
scroll to position [619, 0]
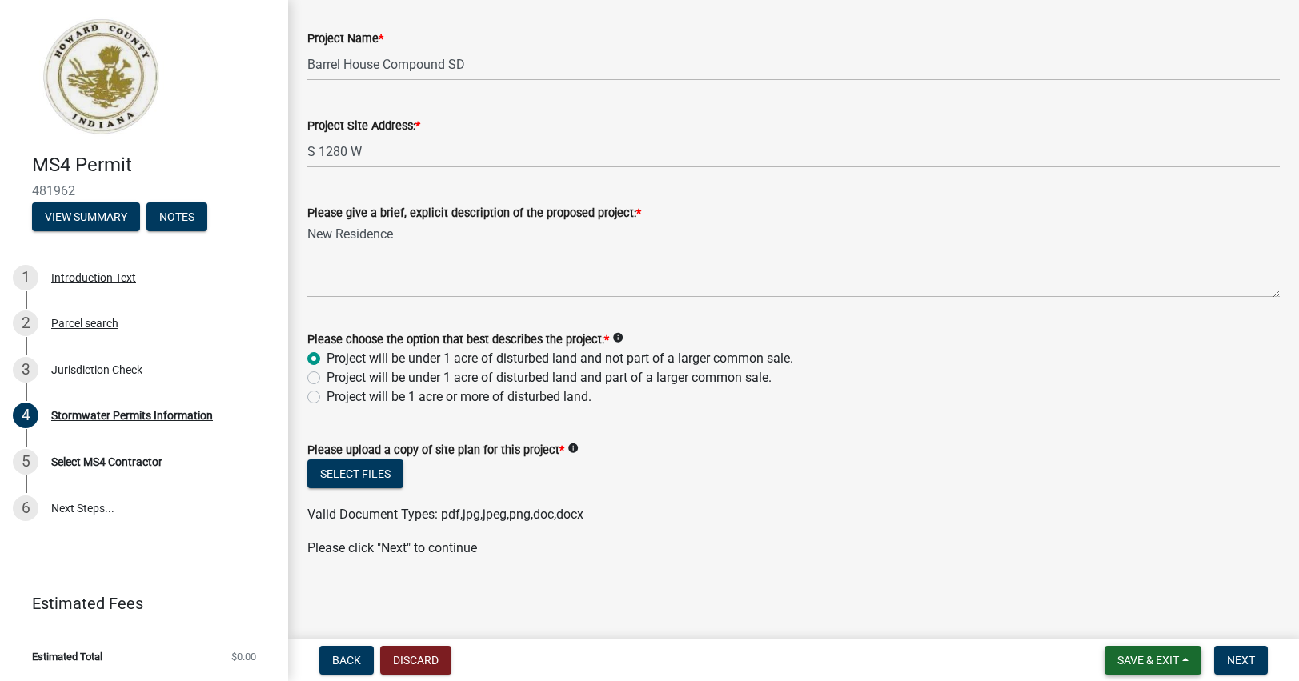
click at [1143, 663] on span "Save & Exit" at bounding box center [1148, 660] width 62 height 13
click at [1131, 625] on button "Save & Exit" at bounding box center [1137, 618] width 128 height 38
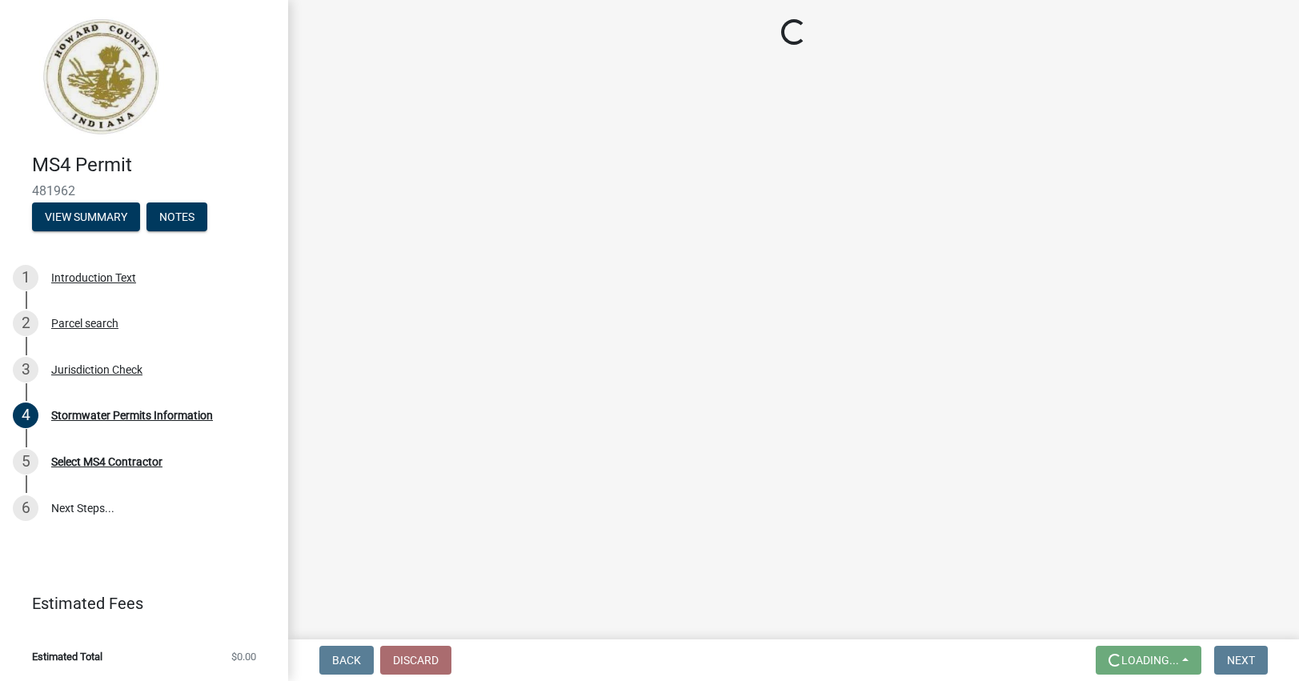
scroll to position [0, 0]
